Goal: Ask a question

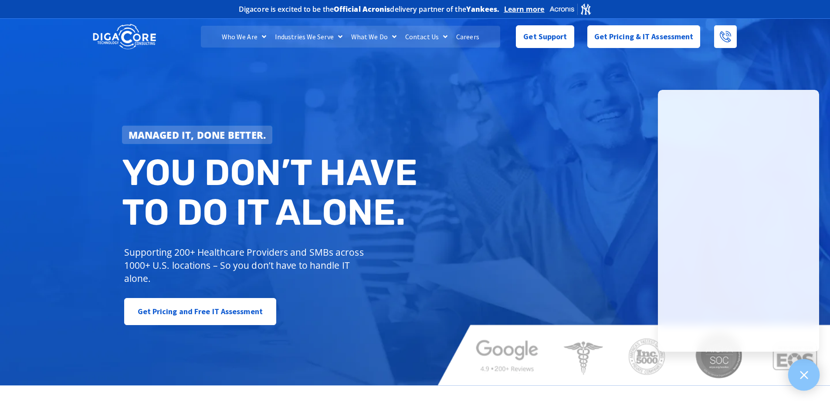
click at [805, 376] on icon at bounding box center [804, 375] width 8 height 8
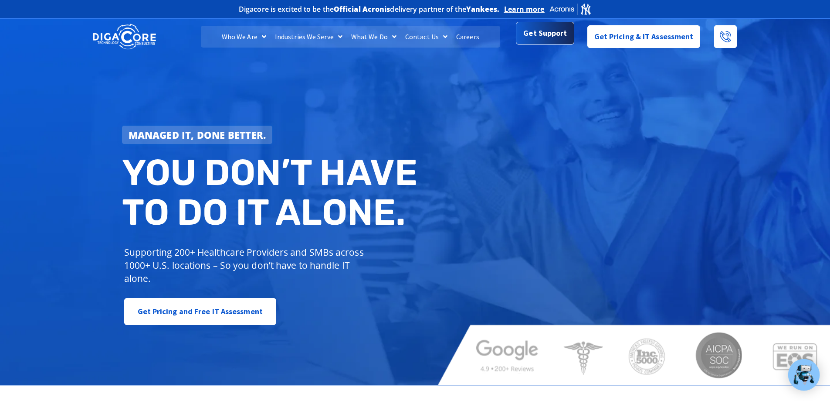
click at [542, 40] on span "Get Support" at bounding box center [546, 32] width 44 height 17
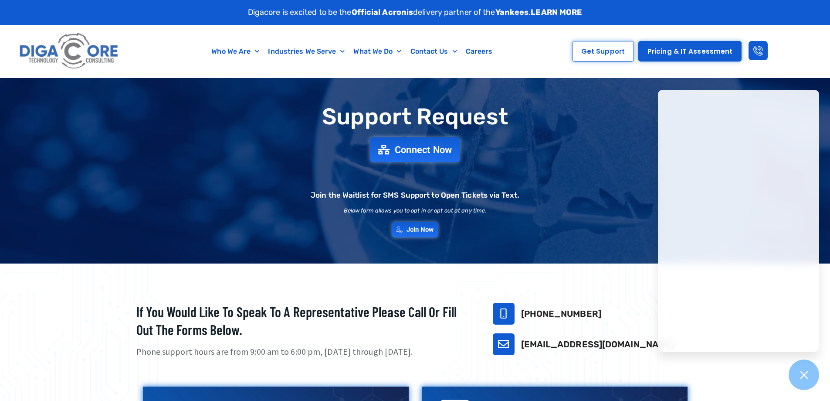
click at [406, 149] on span "Connect Now" at bounding box center [424, 150] width 58 height 10
